Goal: Entertainment & Leisure: Browse casually

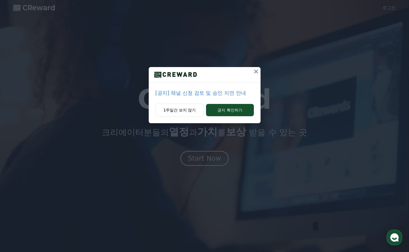
click at [255, 71] on icon at bounding box center [256, 72] width 4 height 4
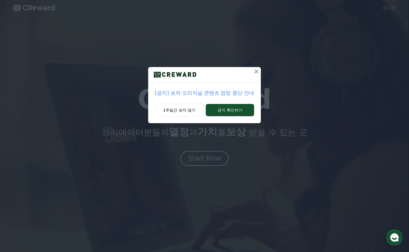
click at [256, 72] on icon at bounding box center [256, 71] width 7 height 7
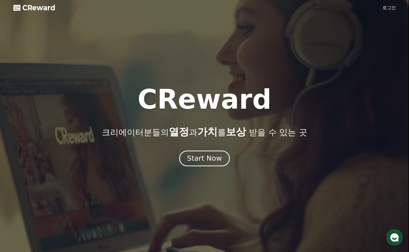
click at [203, 157] on div "Start Now" at bounding box center [204, 159] width 35 height 10
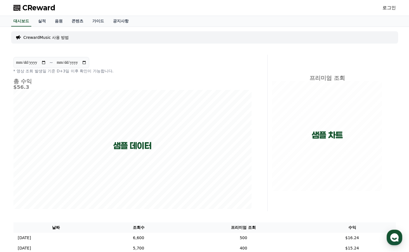
click at [387, 8] on link "로그인" at bounding box center [388, 7] width 13 height 7
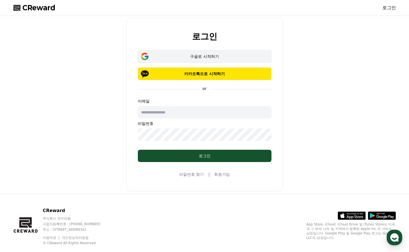
click at [222, 58] on div "구글로 시작하기" at bounding box center [204, 57] width 117 height 6
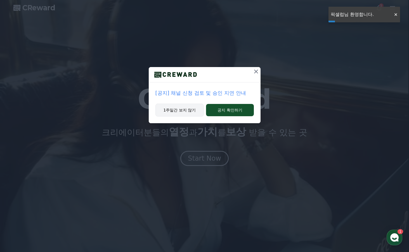
click at [180, 112] on button "1주일간 보지 않기" at bounding box center [179, 110] width 49 height 13
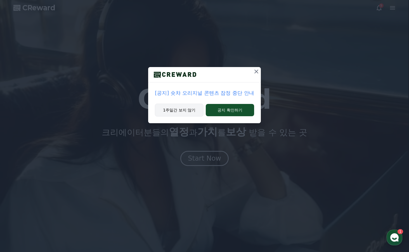
click at [179, 110] on button "1주일간 보지 않기" at bounding box center [179, 110] width 49 height 13
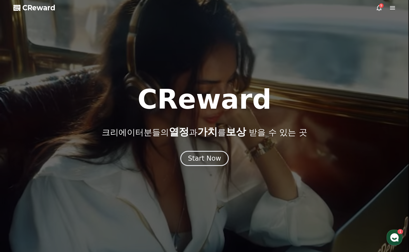
click at [378, 9] on icon at bounding box center [379, 7] width 7 height 7
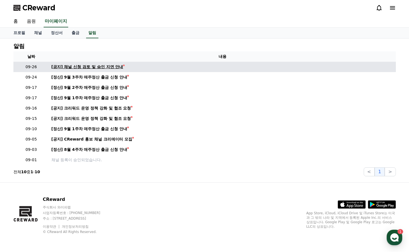
click at [101, 68] on div "[공지] 채널 신청 검토 및 승인 지연 안내" at bounding box center [87, 67] width 72 height 6
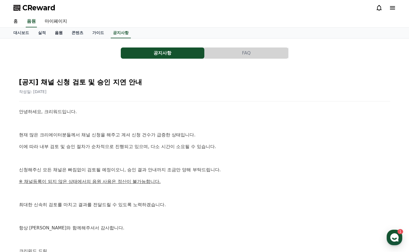
click at [65, 35] on link "음원" at bounding box center [58, 33] width 17 height 11
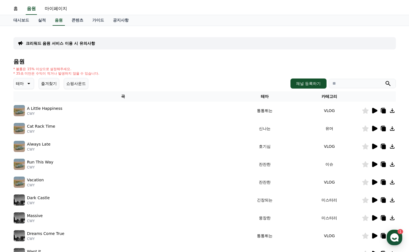
scroll to position [56, 0]
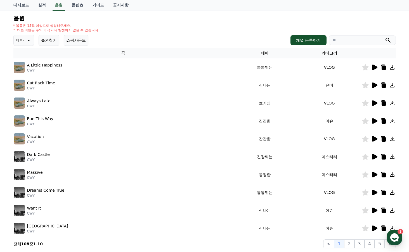
click at [375, 68] on icon at bounding box center [374, 68] width 5 height 6
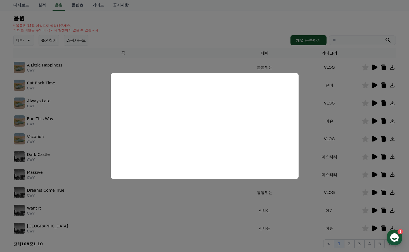
click at [195, 189] on button "close modal" at bounding box center [204, 126] width 409 height 252
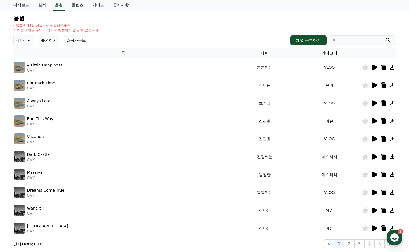
click at [373, 85] on icon at bounding box center [374, 85] width 5 height 6
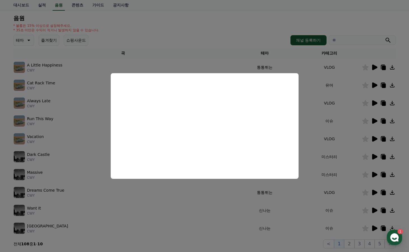
click at [257, 42] on button "close modal" at bounding box center [204, 126] width 409 height 252
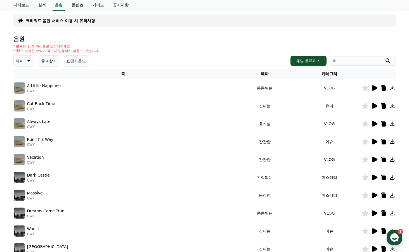
scroll to position [15, 0]
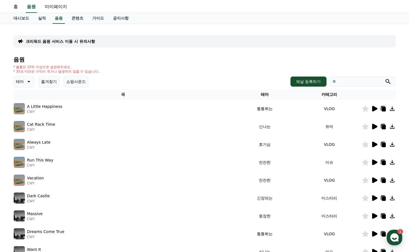
click at [31, 83] on icon at bounding box center [28, 81] width 7 height 7
click at [29, 101] on button "신나는" at bounding box center [22, 100] width 16 height 12
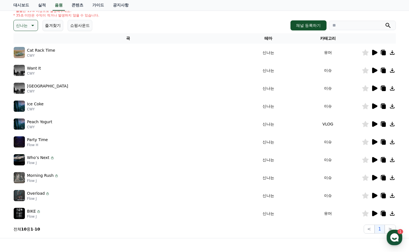
scroll to position [126, 0]
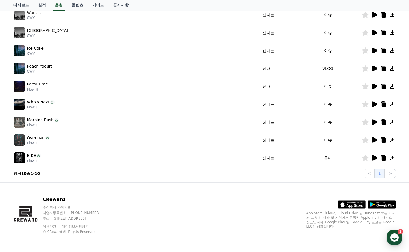
click at [376, 158] on icon at bounding box center [374, 158] width 5 height 6
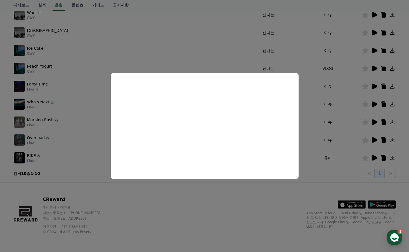
click at [313, 186] on button "close modal" at bounding box center [204, 126] width 409 height 252
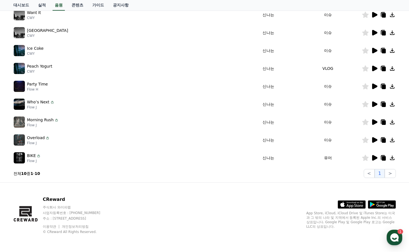
click at [374, 140] on icon at bounding box center [374, 140] width 5 height 6
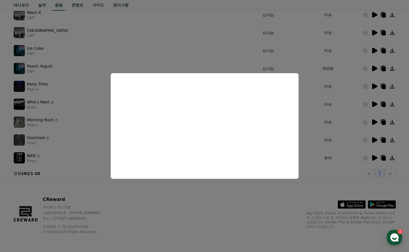
click at [202, 57] on button "close modal" at bounding box center [204, 126] width 409 height 252
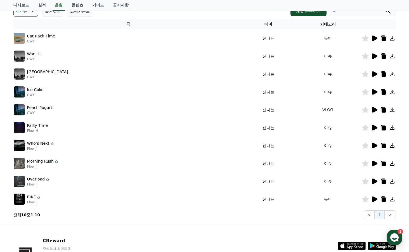
scroll to position [42, 0]
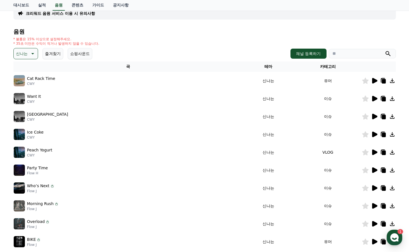
click at [23, 55] on p "신나는" at bounding box center [22, 54] width 12 height 8
click at [25, 71] on button "밝은" at bounding box center [20, 71] width 12 height 12
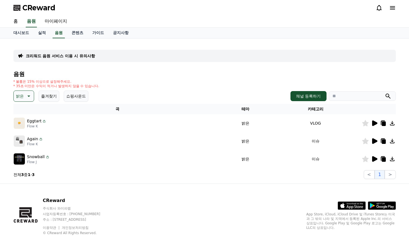
click at [369, 140] on div at bounding box center [379, 141] width 34 height 7
click at [375, 142] on icon at bounding box center [374, 141] width 5 height 6
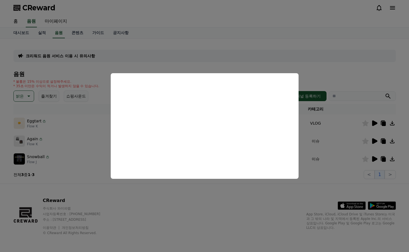
click at [256, 198] on button "close modal" at bounding box center [204, 126] width 409 height 252
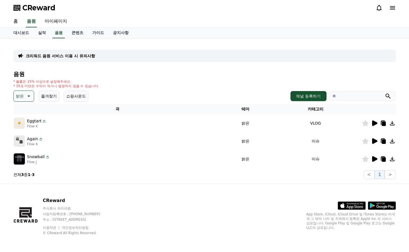
click at [383, 160] on icon at bounding box center [384, 159] width 4 height 4
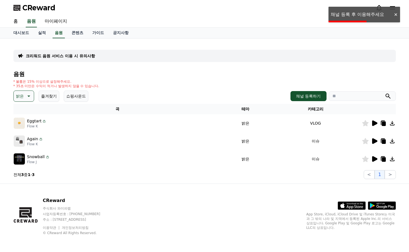
click at [396, 15] on div at bounding box center [395, 14] width 9 height 5
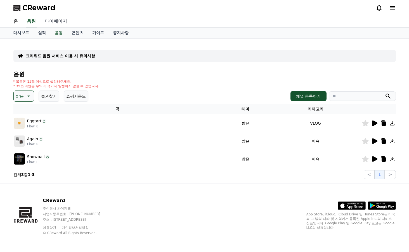
click at [54, 23] on link "마이페이지" at bounding box center [55, 22] width 31 height 12
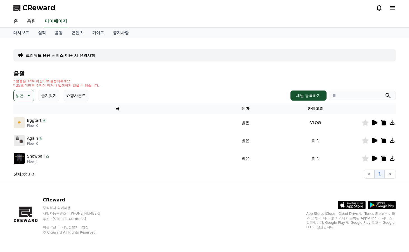
select select "**********"
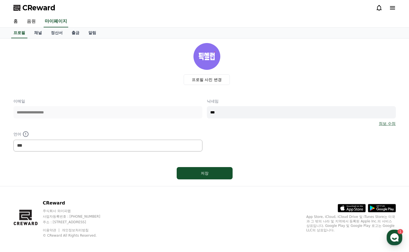
click at [221, 114] on input "***" at bounding box center [301, 112] width 189 height 12
click at [279, 135] on div "**********" at bounding box center [204, 124] width 382 height 53
click at [39, 34] on link "채널" at bounding box center [38, 33] width 17 height 11
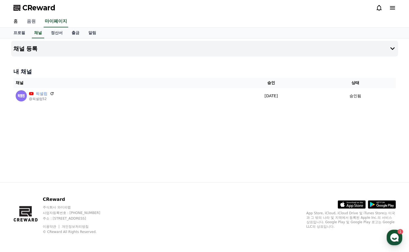
click at [32, 23] on link "음원" at bounding box center [31, 22] width 18 height 12
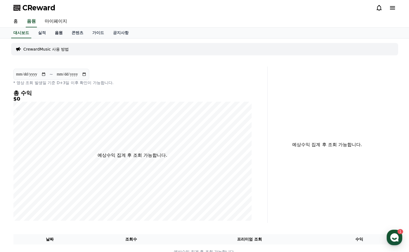
click at [53, 33] on link "음원" at bounding box center [58, 33] width 17 height 11
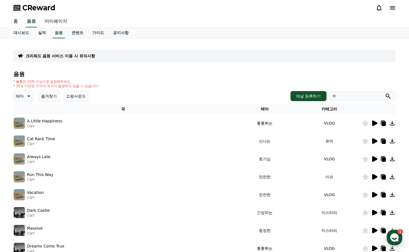
click at [25, 96] on button "테마" at bounding box center [23, 96] width 21 height 11
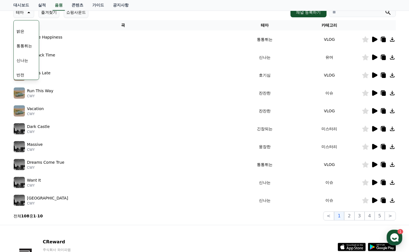
scroll to position [35, 0]
click at [25, 50] on button "밝은" at bounding box center [20, 50] width 12 height 12
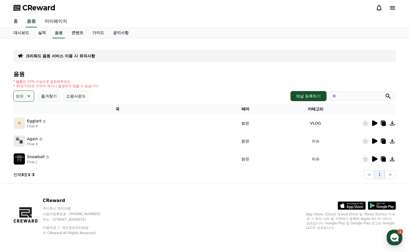
click at [374, 124] on icon at bounding box center [374, 123] width 5 height 6
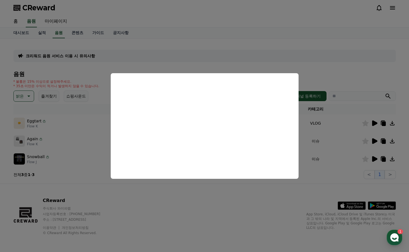
click at [266, 200] on button "close modal" at bounding box center [204, 126] width 409 height 252
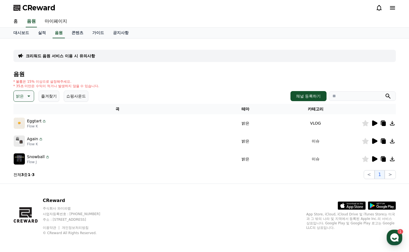
click at [384, 123] on icon at bounding box center [384, 124] width 4 height 4
